Goal: Task Accomplishment & Management: Complete application form

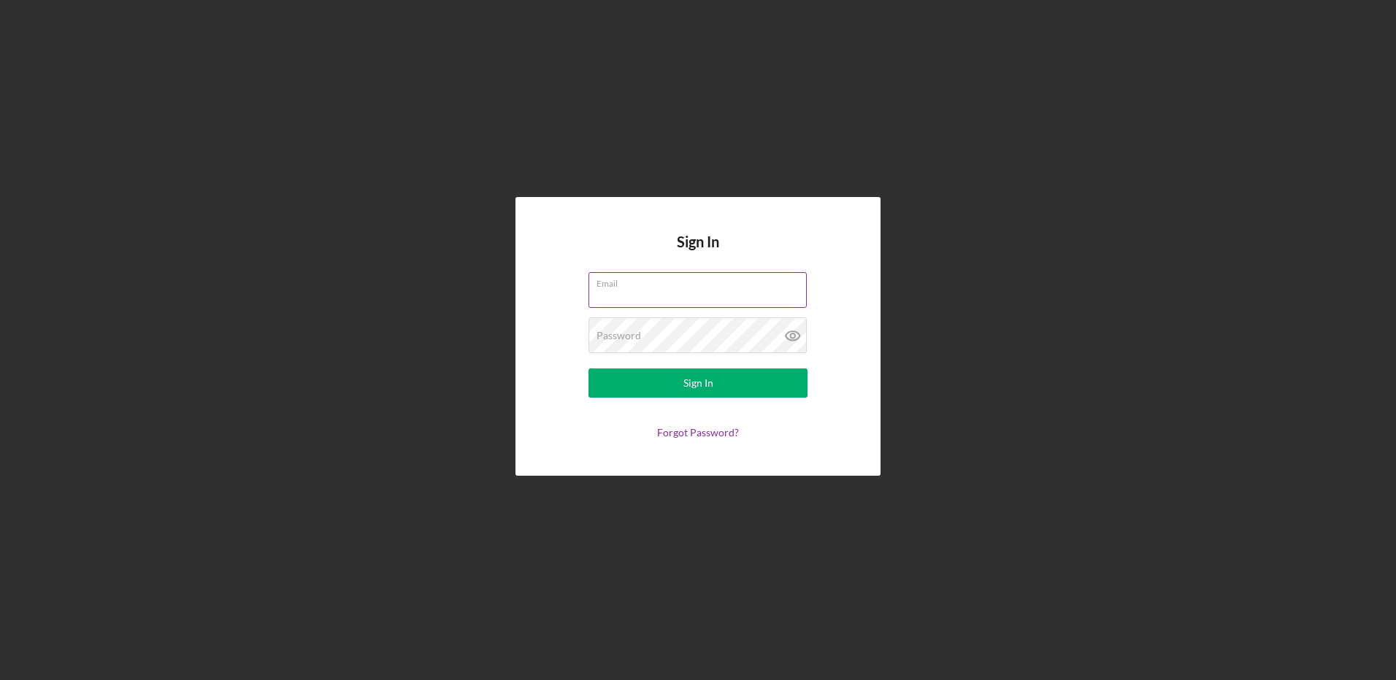
click at [626, 292] on input "Email" at bounding box center [697, 289] width 218 height 35
type input "[EMAIL_ADDRESS][DOMAIN_NAME]"
click at [588, 369] on button "Sign In" at bounding box center [697, 383] width 219 height 29
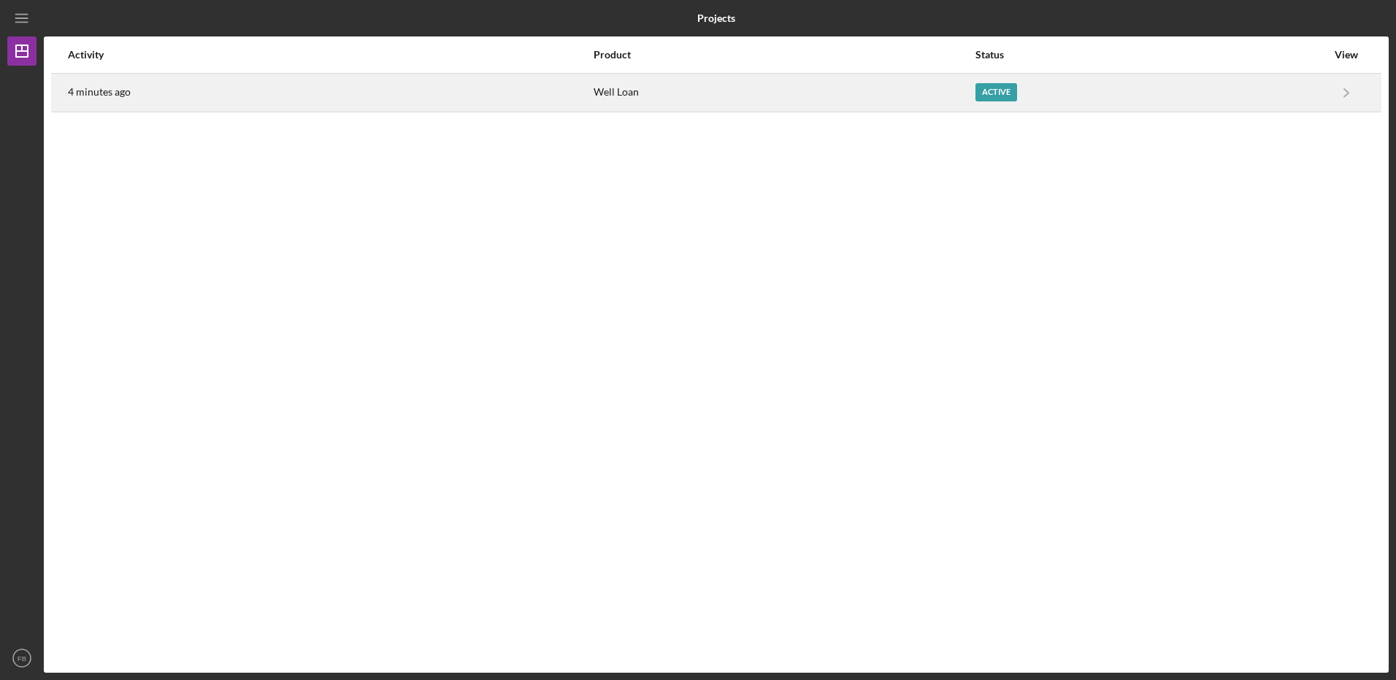
click at [595, 84] on div "Well Loan" at bounding box center [783, 92] width 381 height 36
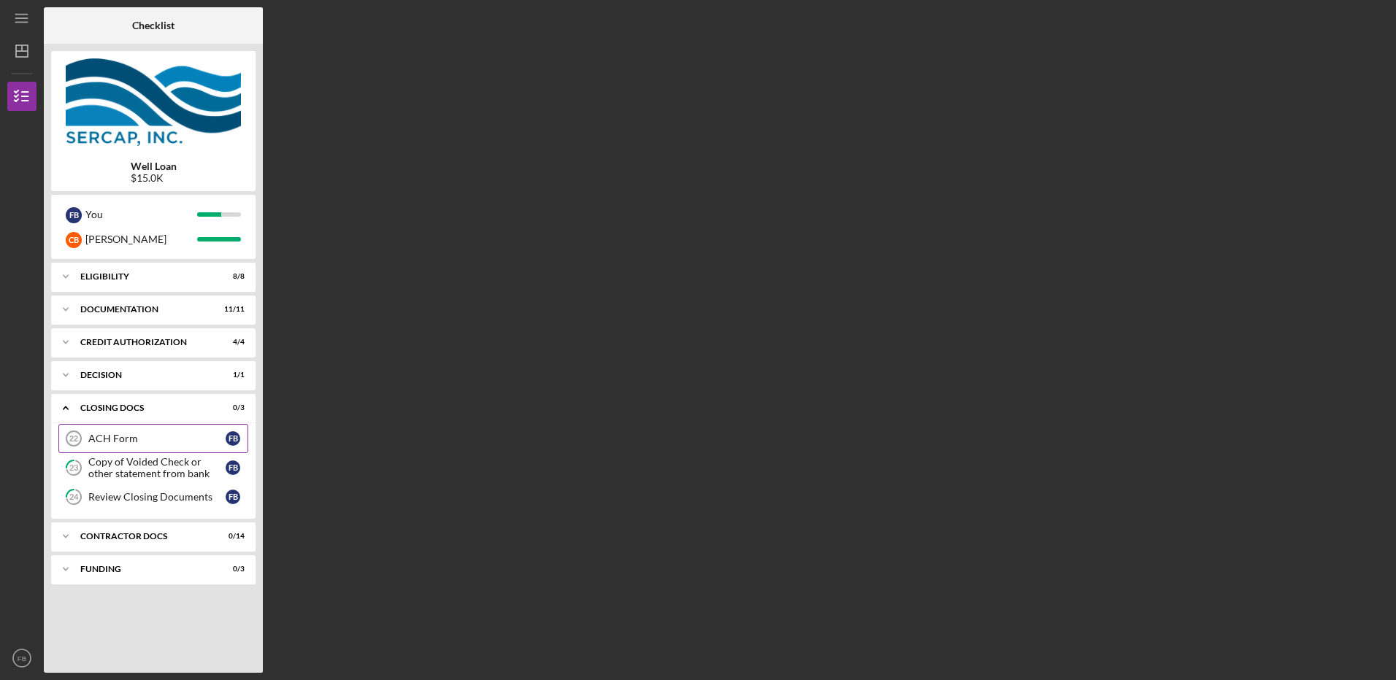
click at [109, 435] on div "ACH Form" at bounding box center [156, 439] width 137 height 12
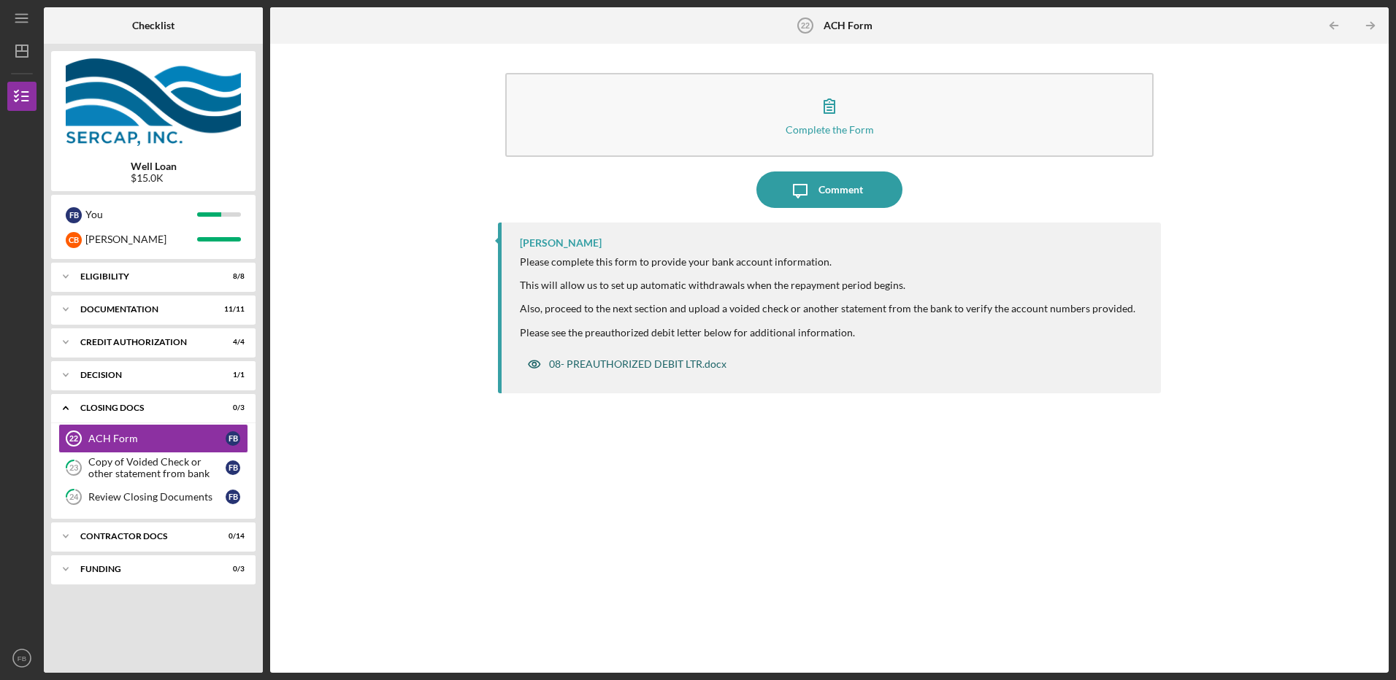
click at [595, 365] on div "08- PREAUTHORIZED DEBIT LTR.docx" at bounding box center [637, 364] width 177 height 12
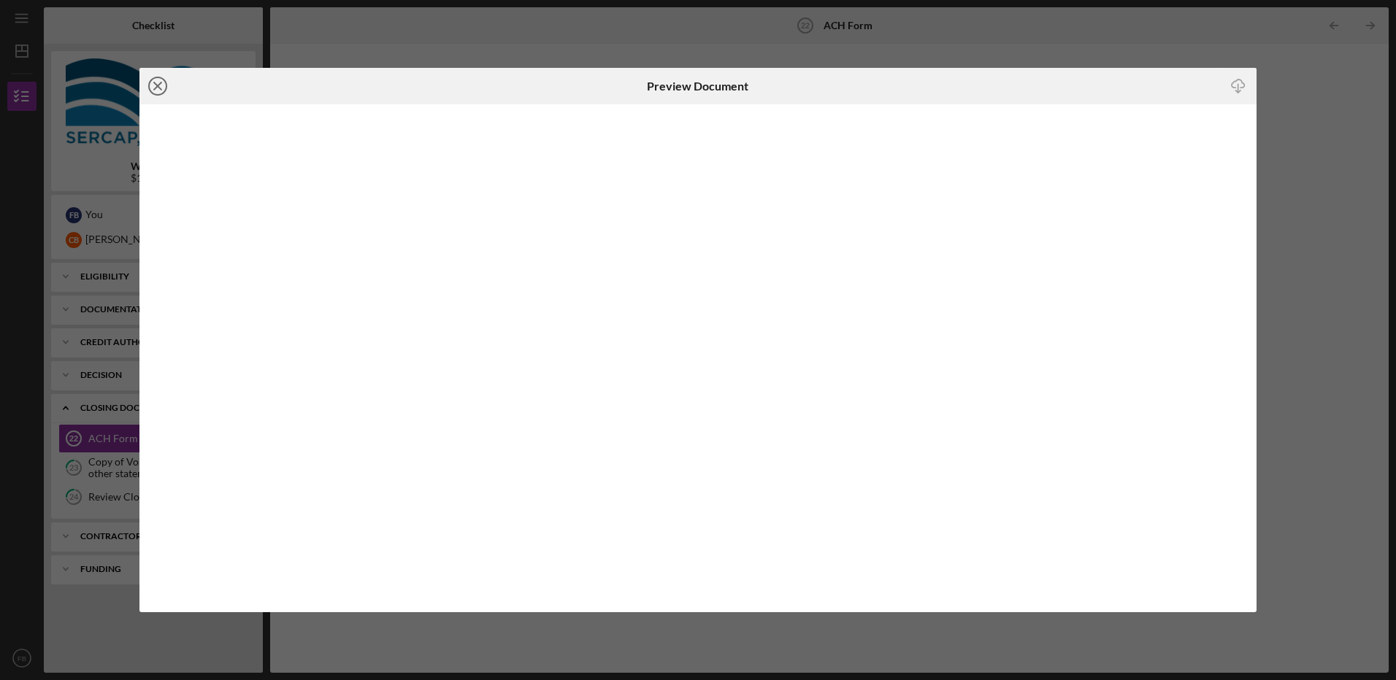
click at [164, 77] on icon "Icon/Close" at bounding box center [157, 86] width 36 height 36
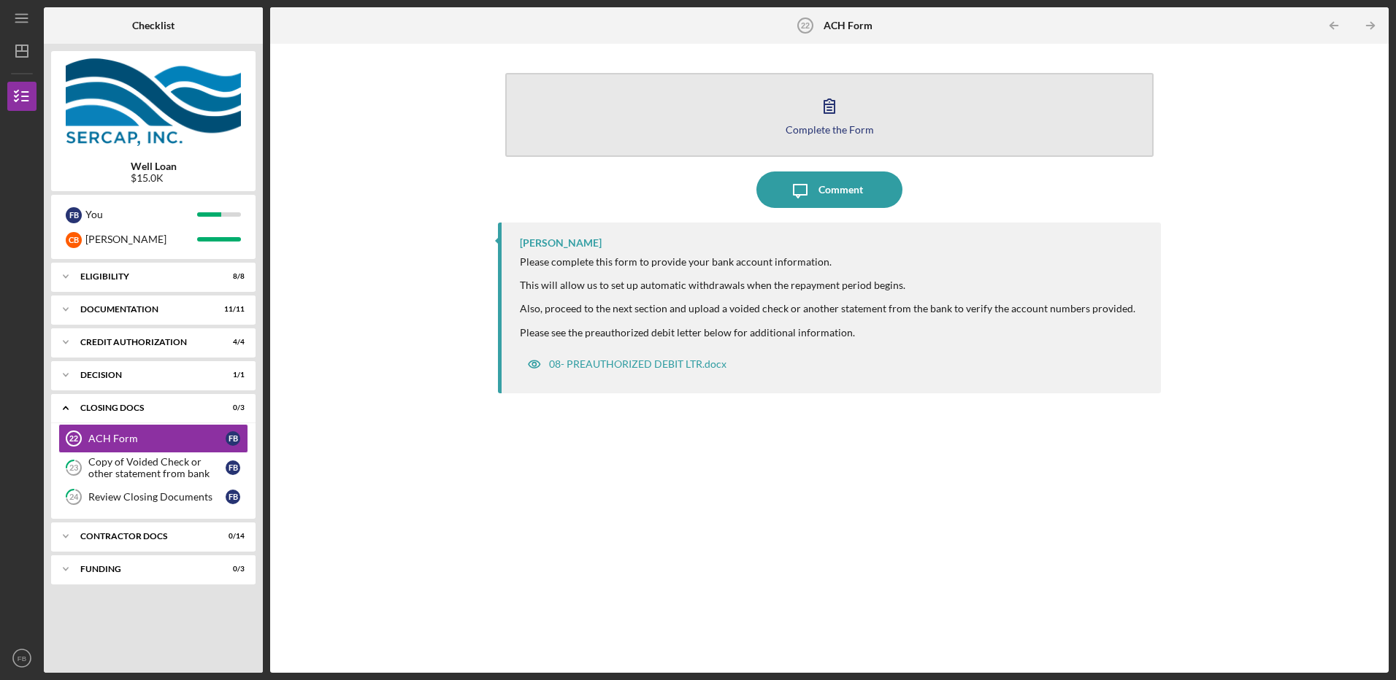
click at [808, 125] on div "Complete the Form" at bounding box center [829, 129] width 88 height 11
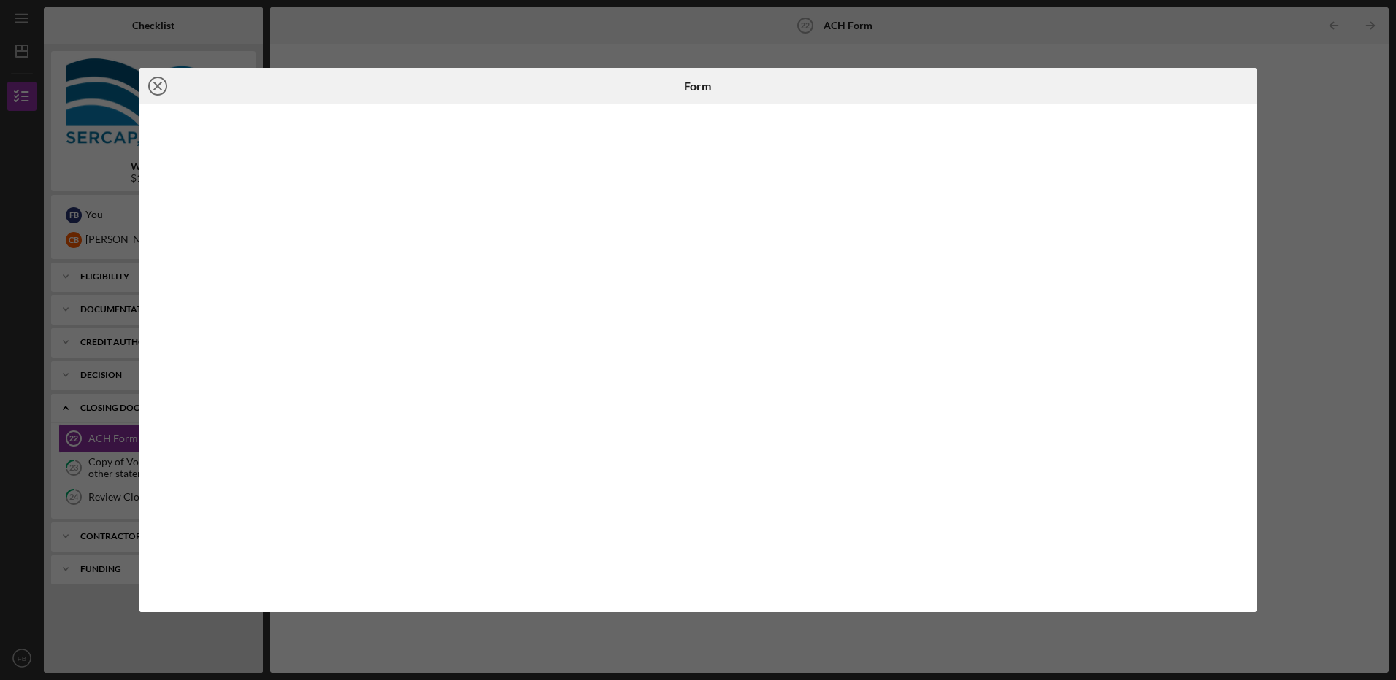
click at [155, 88] on line at bounding box center [157, 85] width 7 height 7
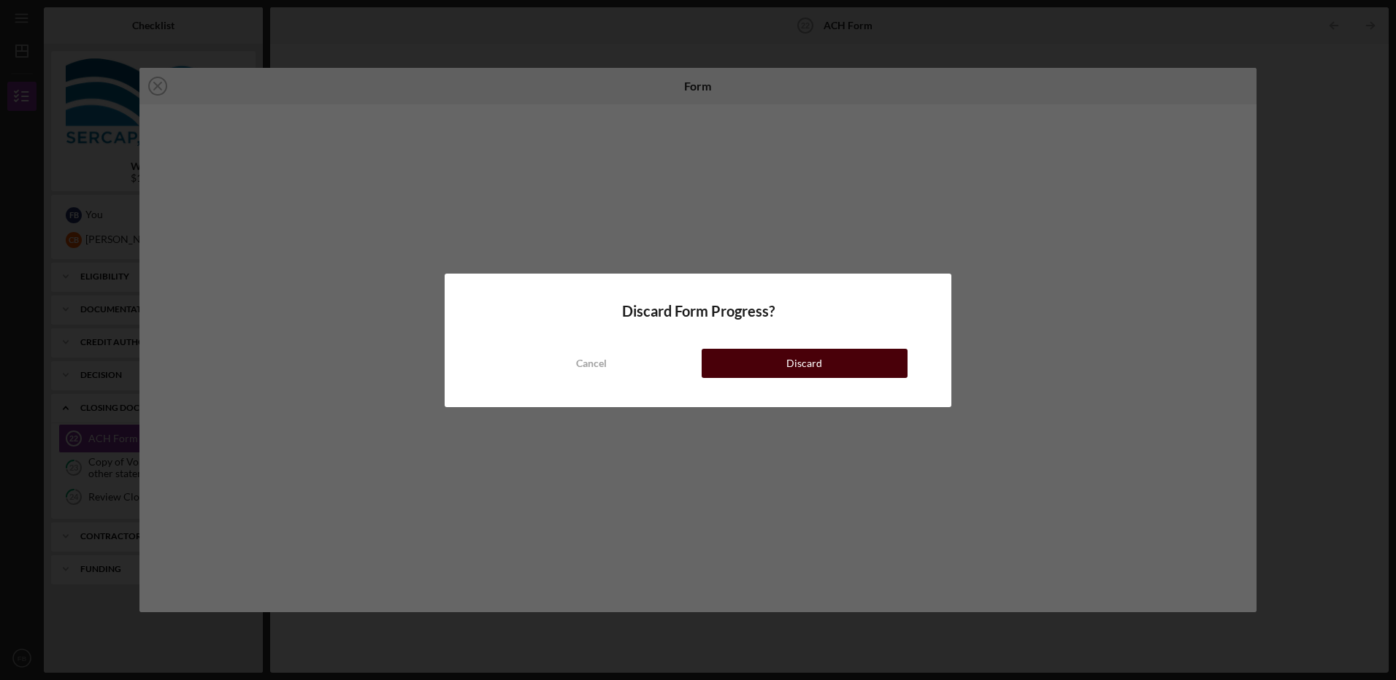
click at [793, 354] on div "Discard" at bounding box center [804, 363] width 36 height 29
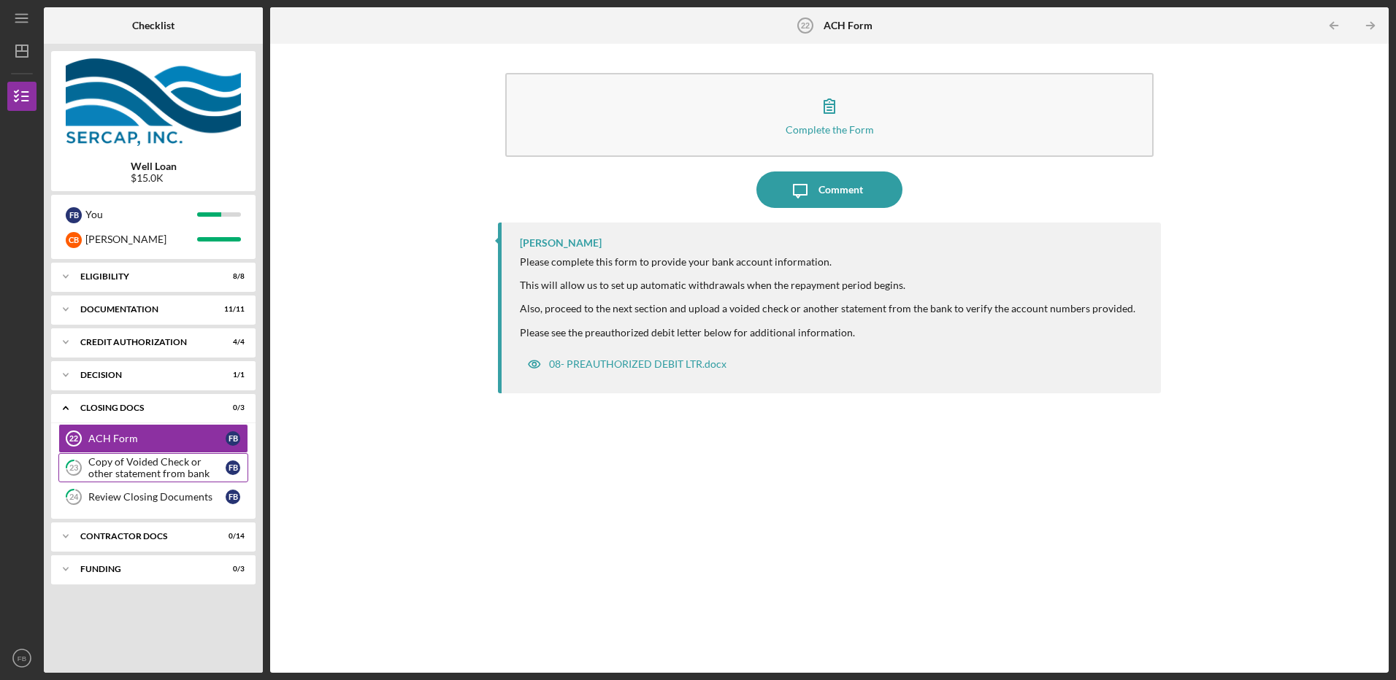
click at [132, 465] on div "Copy of Voided Check or other statement from bank" at bounding box center [156, 467] width 137 height 23
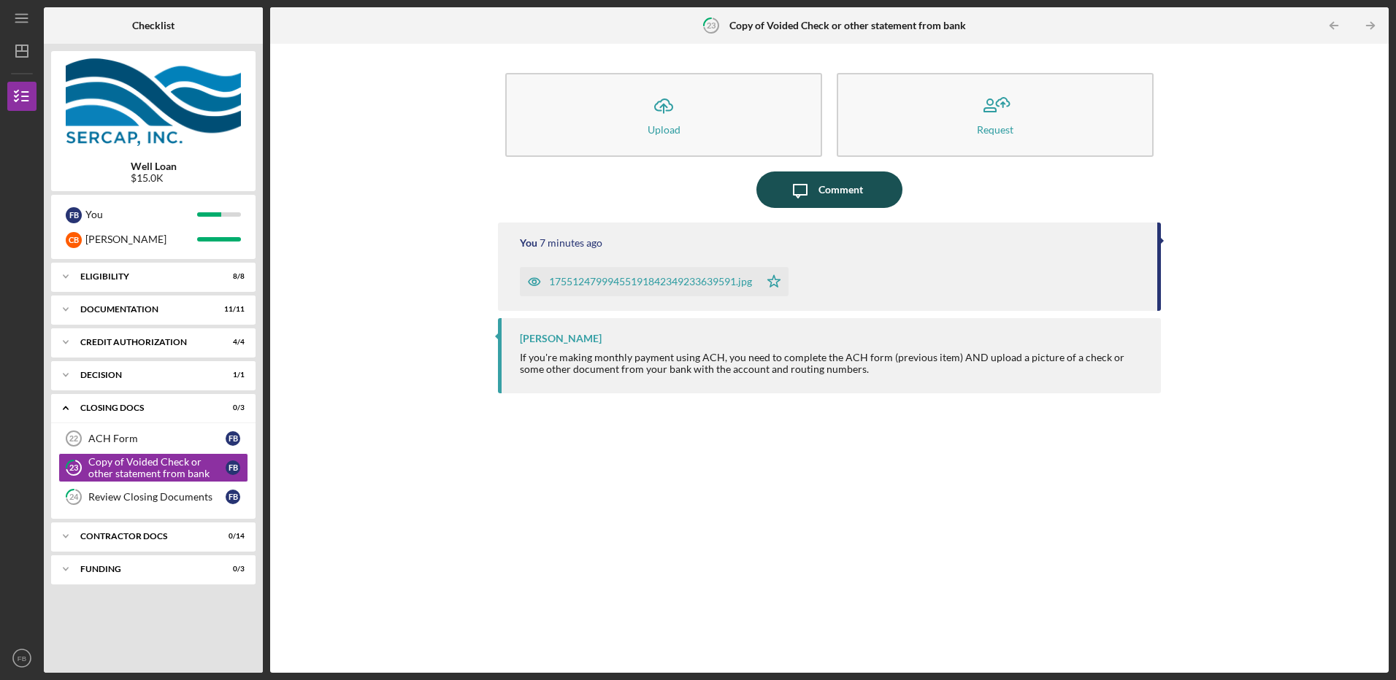
click at [828, 188] on div "Comment" at bounding box center [840, 190] width 45 height 36
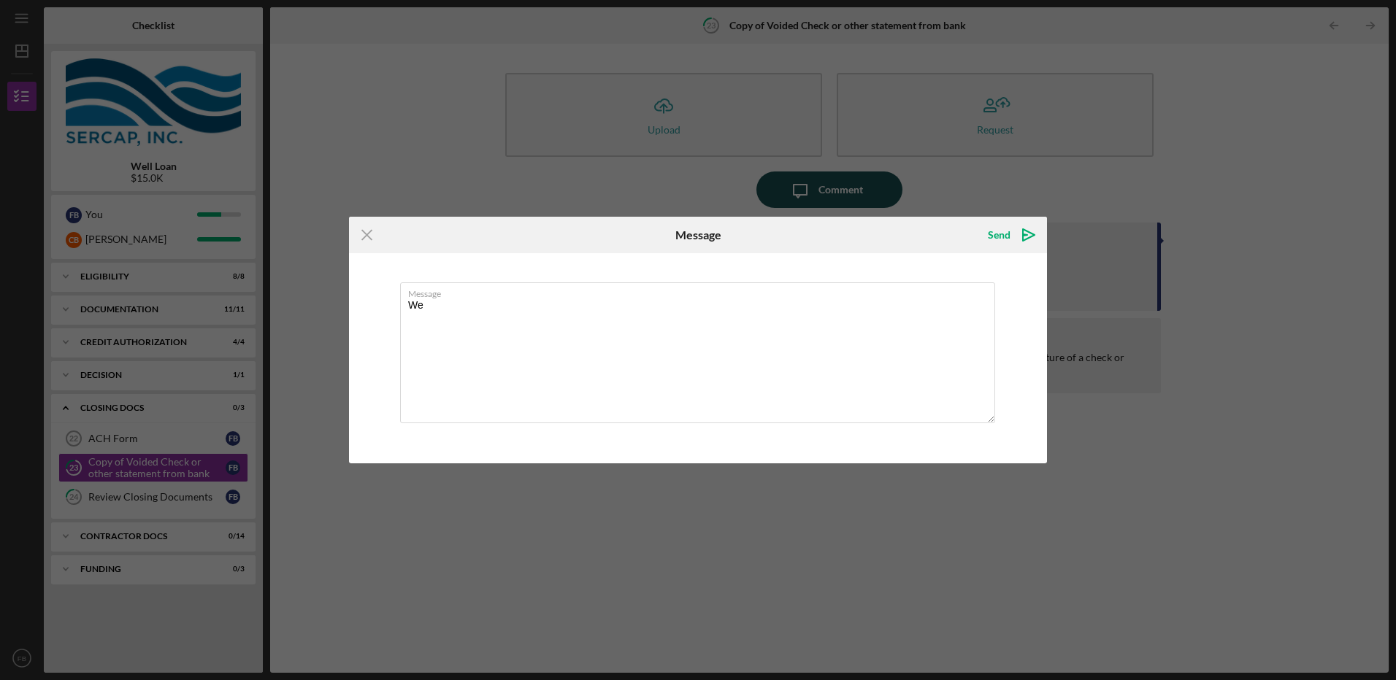
type textarea "W"
click at [367, 238] on icon "Icon/Menu Close" at bounding box center [367, 235] width 36 height 36
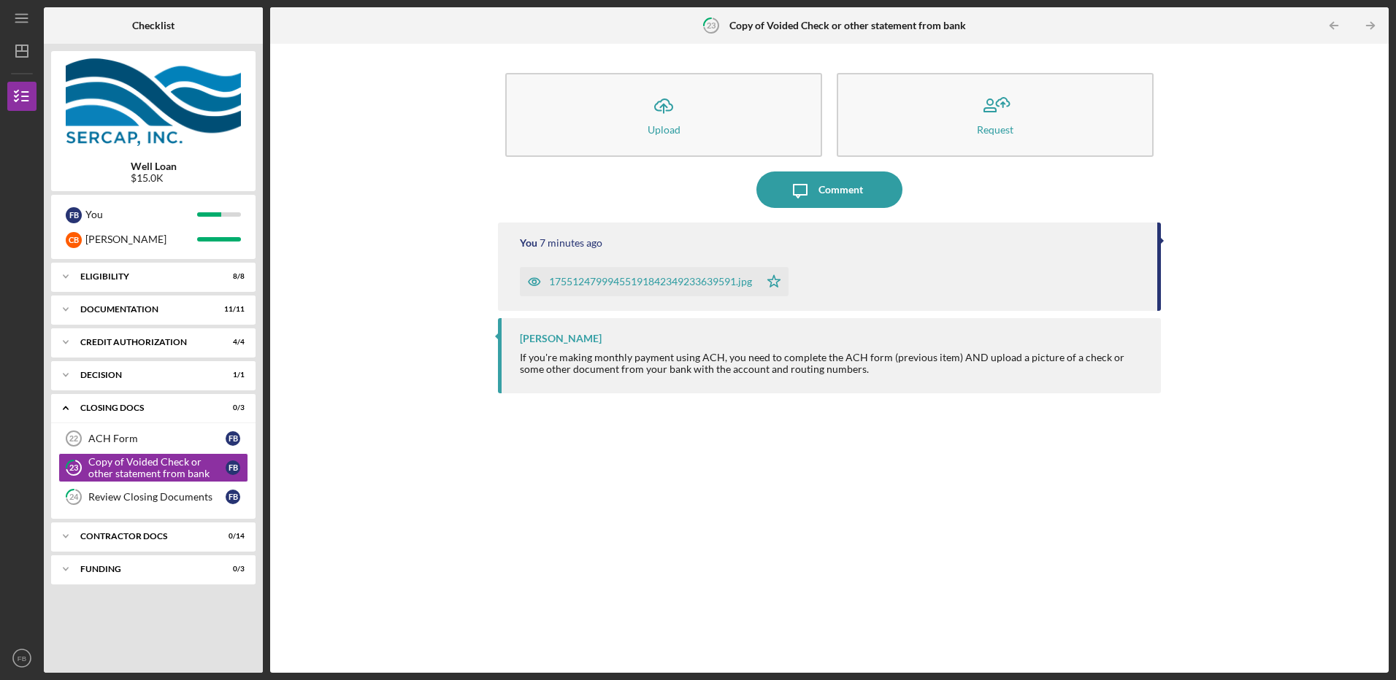
click at [607, 283] on div "17551247999455191842349233639591.jpg" at bounding box center [650, 282] width 203 height 12
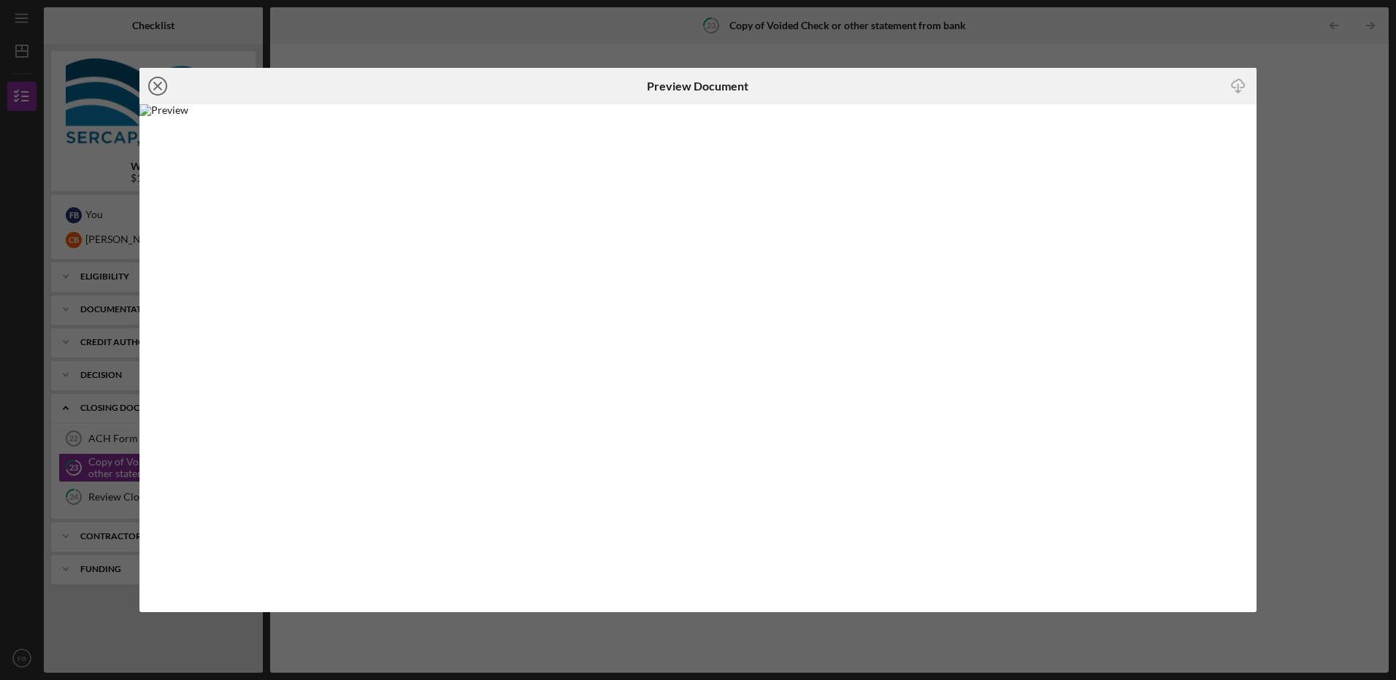
click at [159, 88] on line at bounding box center [157, 85] width 7 height 7
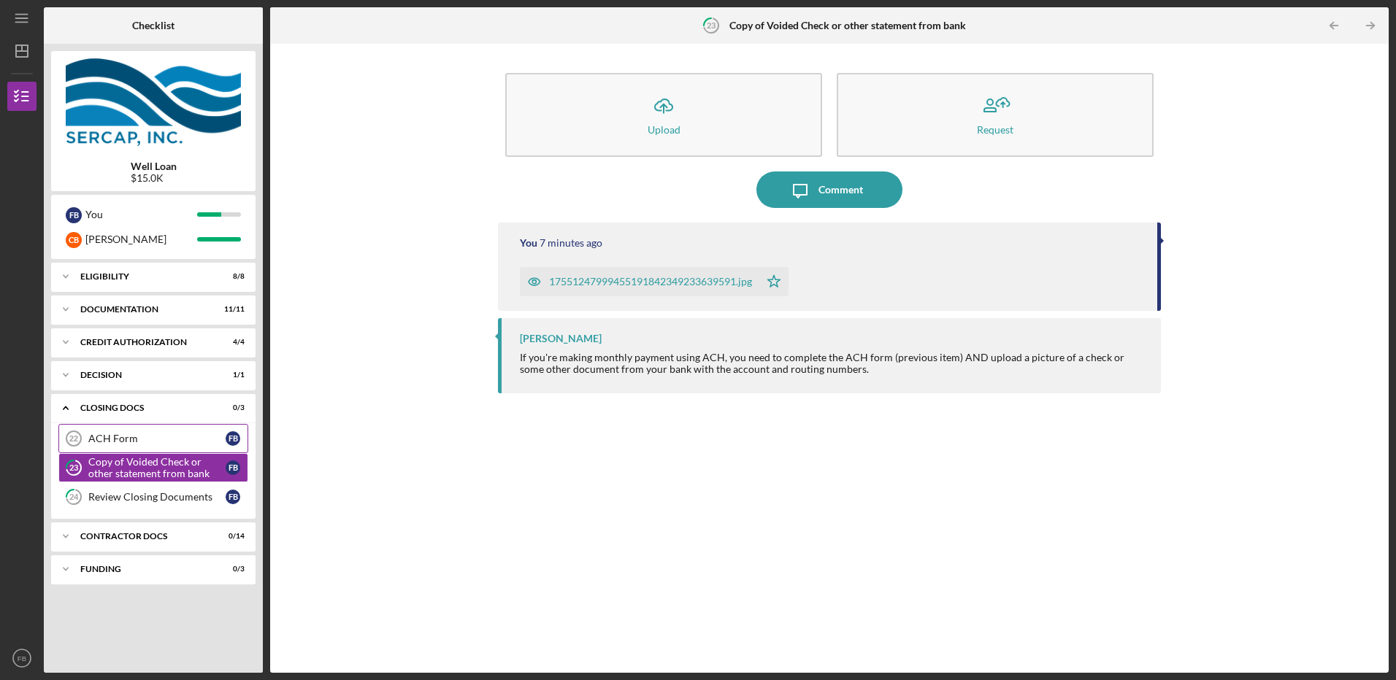
click at [112, 441] on div "ACH Form" at bounding box center [156, 439] width 137 height 12
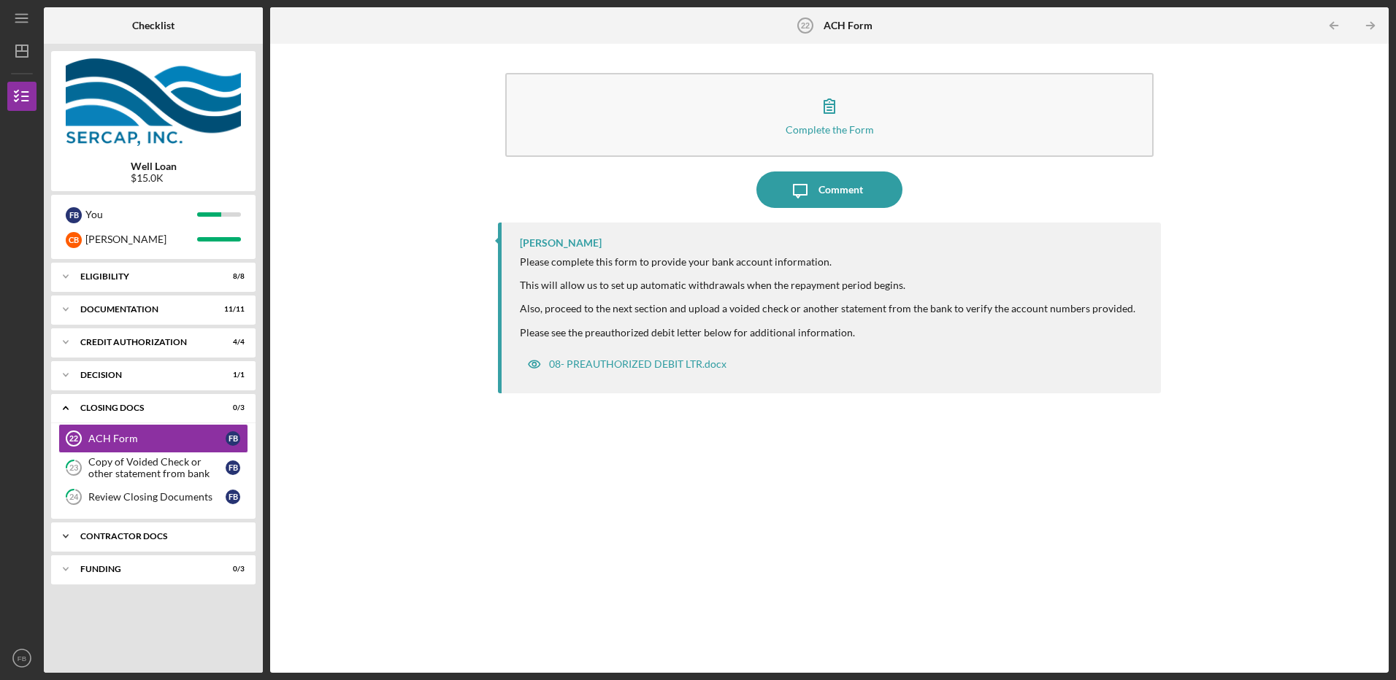
click at [111, 536] on div "Contractor Docs" at bounding box center [158, 536] width 157 height 9
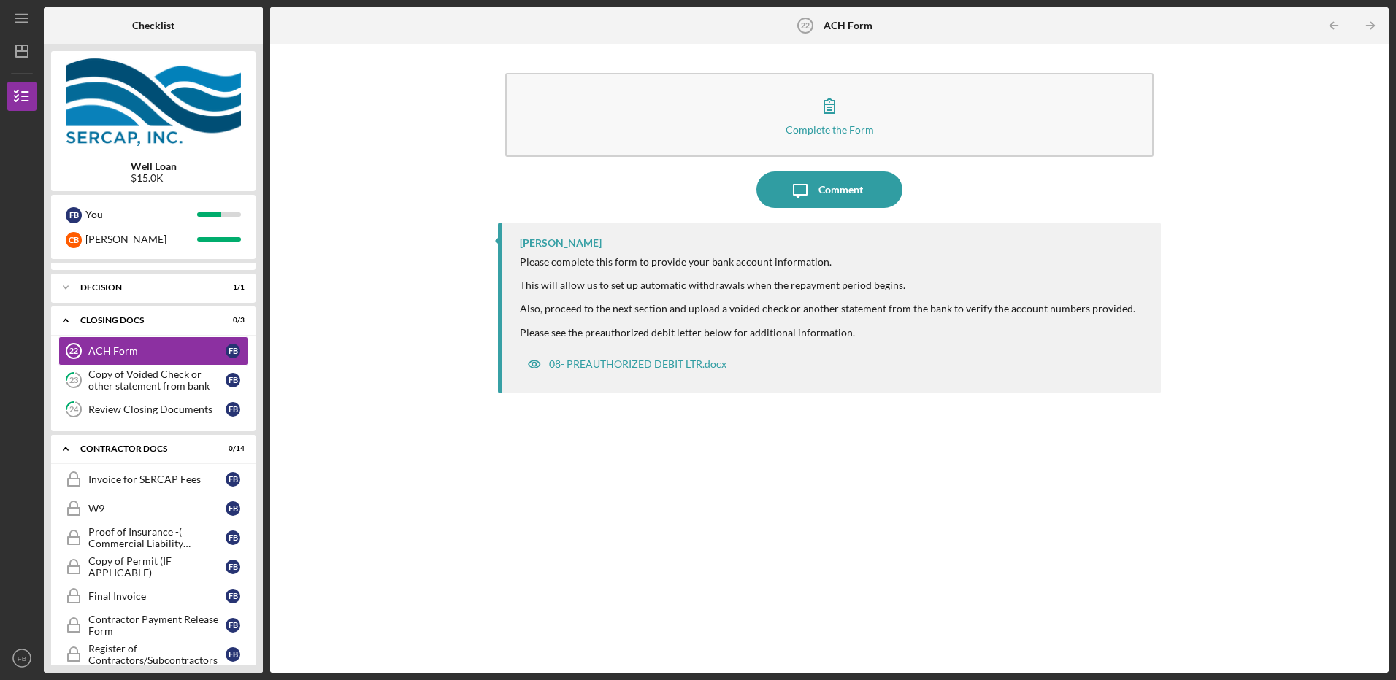
scroll to position [122, 0]
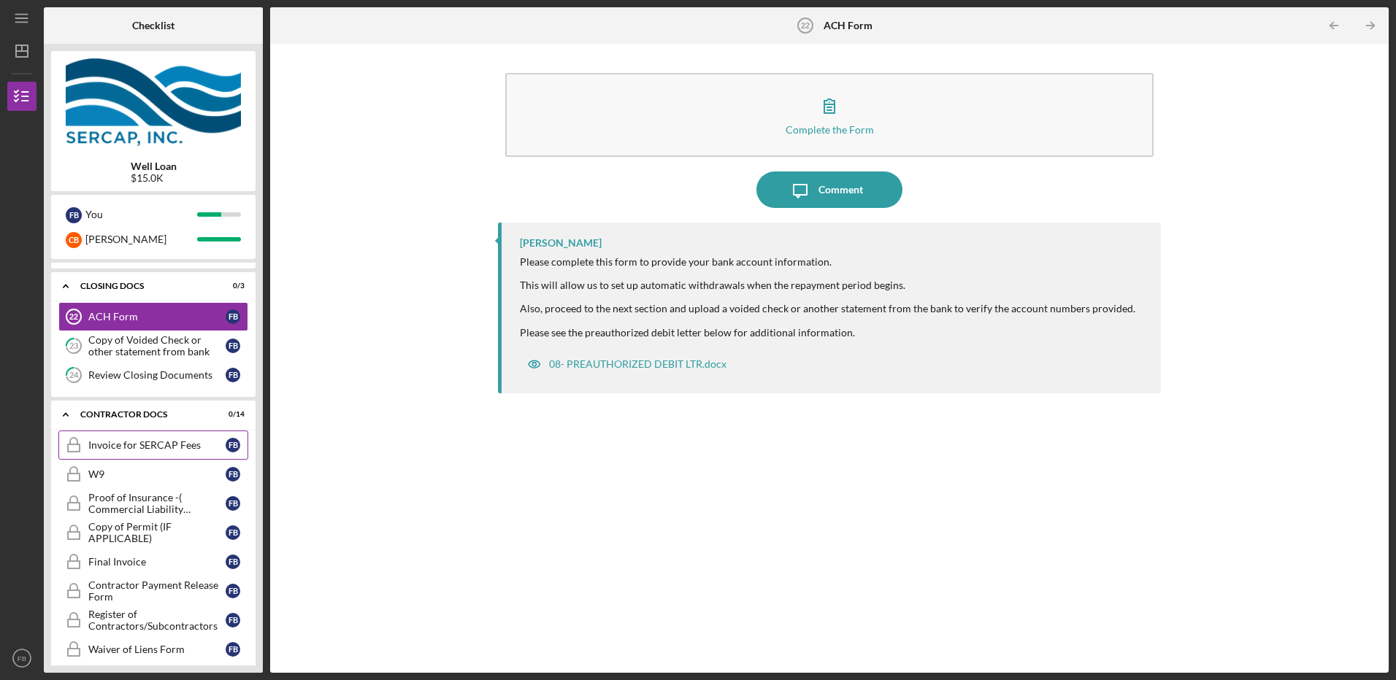
click at [125, 450] on div "Invoice for SERCAP Fees" at bounding box center [156, 445] width 137 height 12
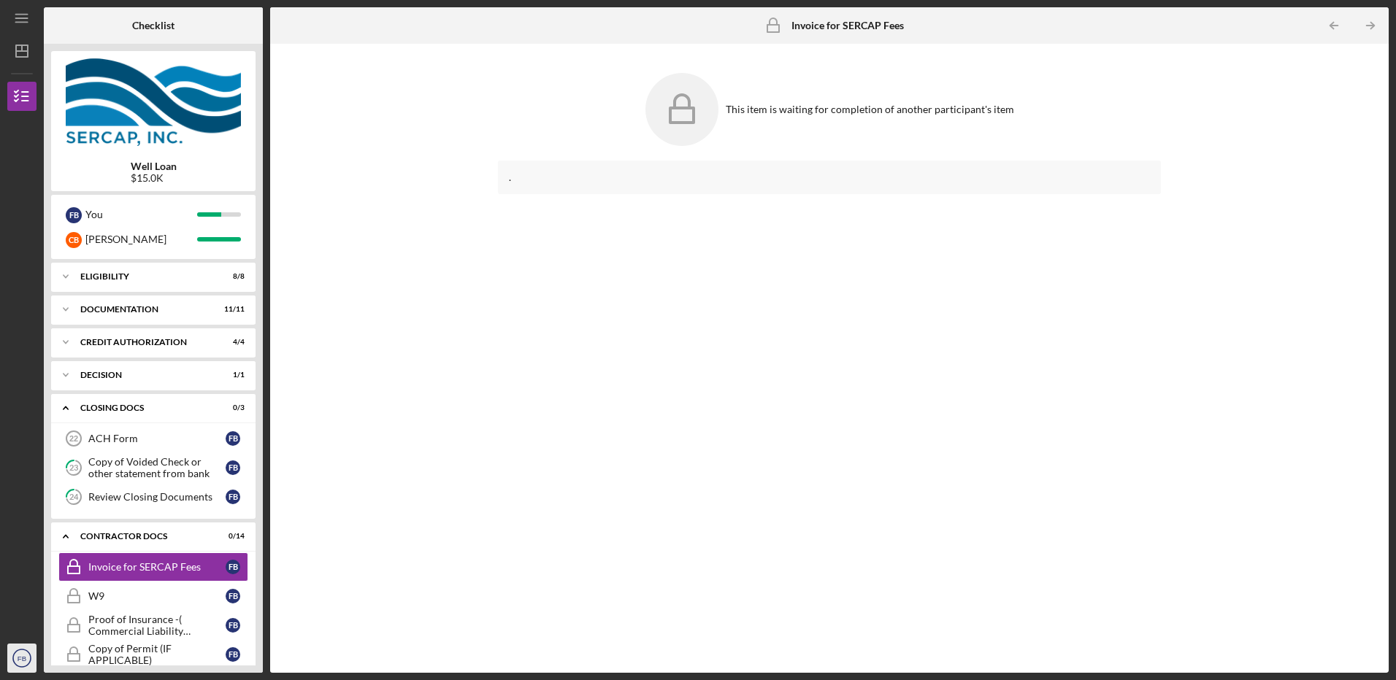
click at [26, 662] on text "FB" at bounding box center [22, 659] width 9 height 8
click at [35, 627] on link "Logout" at bounding box center [88, 624] width 161 height 30
